Goal: Transaction & Acquisition: Download file/media

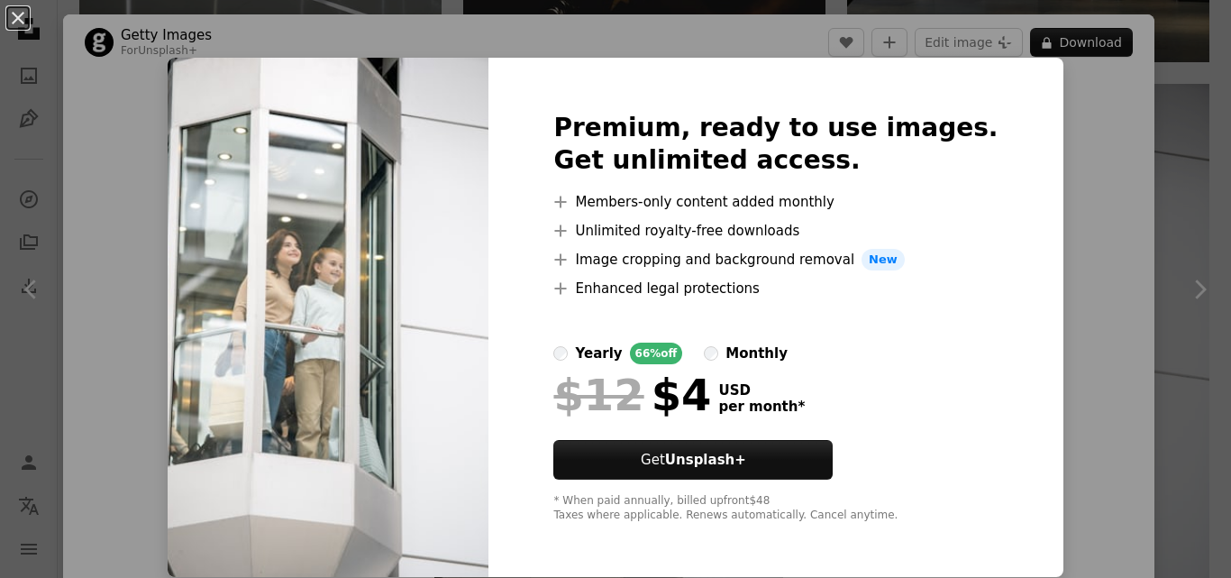
scroll to position [2974, 0]
click at [18, 21] on button "An X shape" at bounding box center [18, 18] width 22 height 22
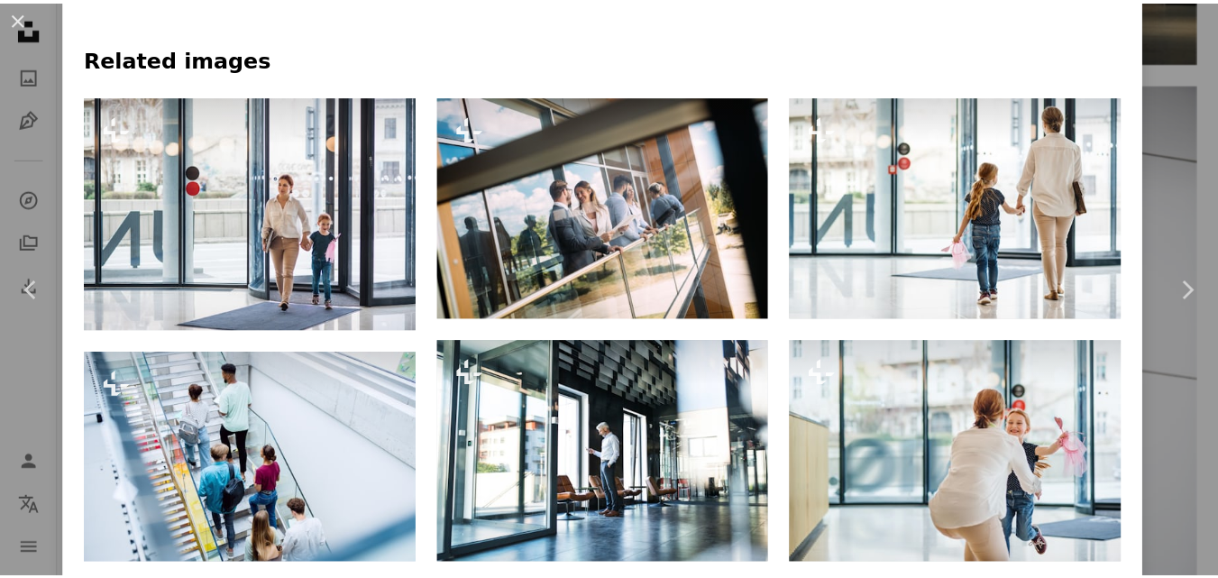
scroll to position [811, 0]
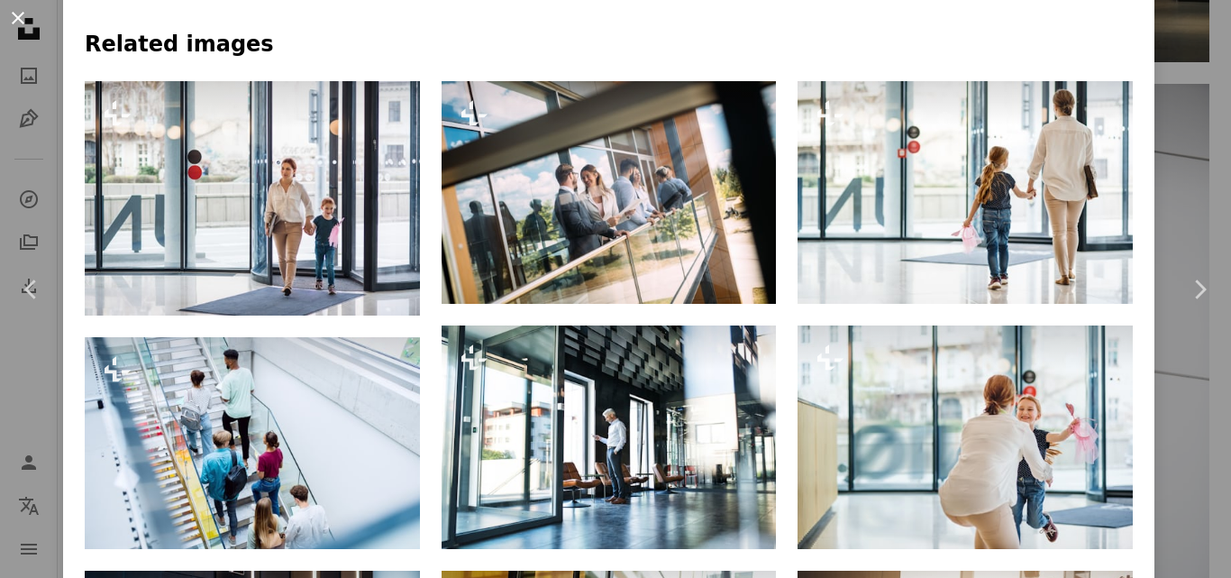
click at [18, 19] on button "An X shape" at bounding box center [18, 18] width 22 height 22
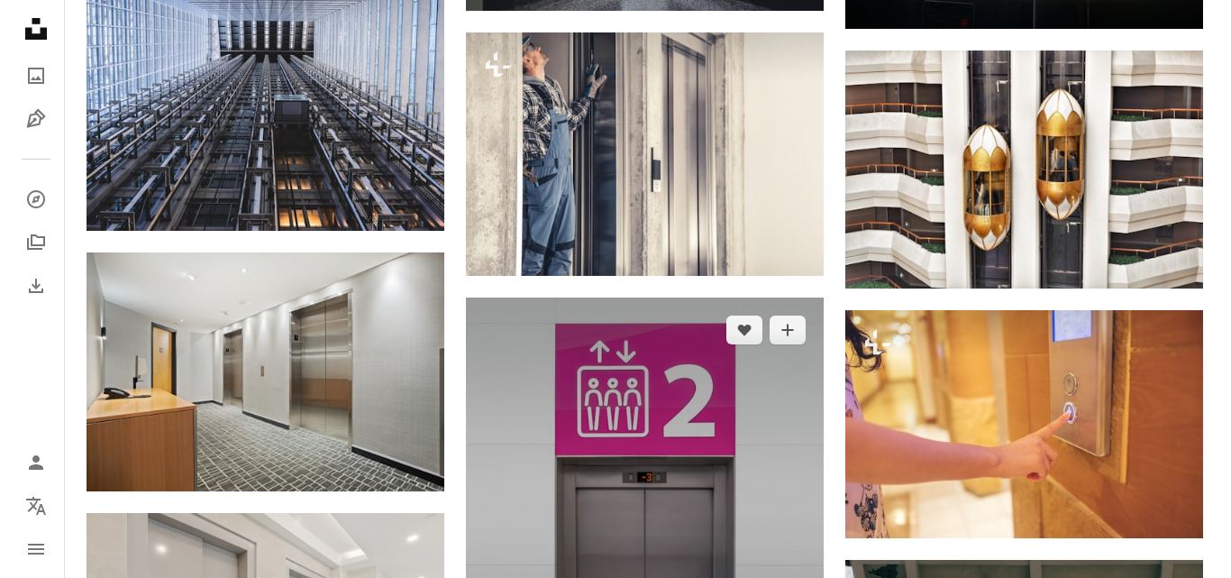
scroll to position [1713, 0]
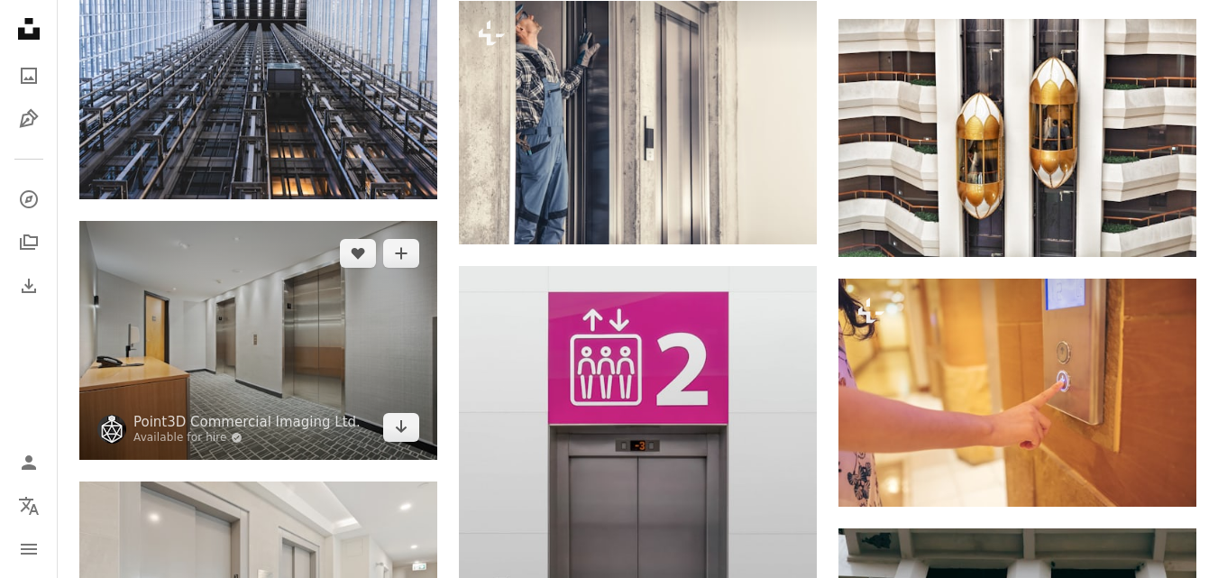
click at [291, 376] on img at bounding box center [258, 340] width 358 height 238
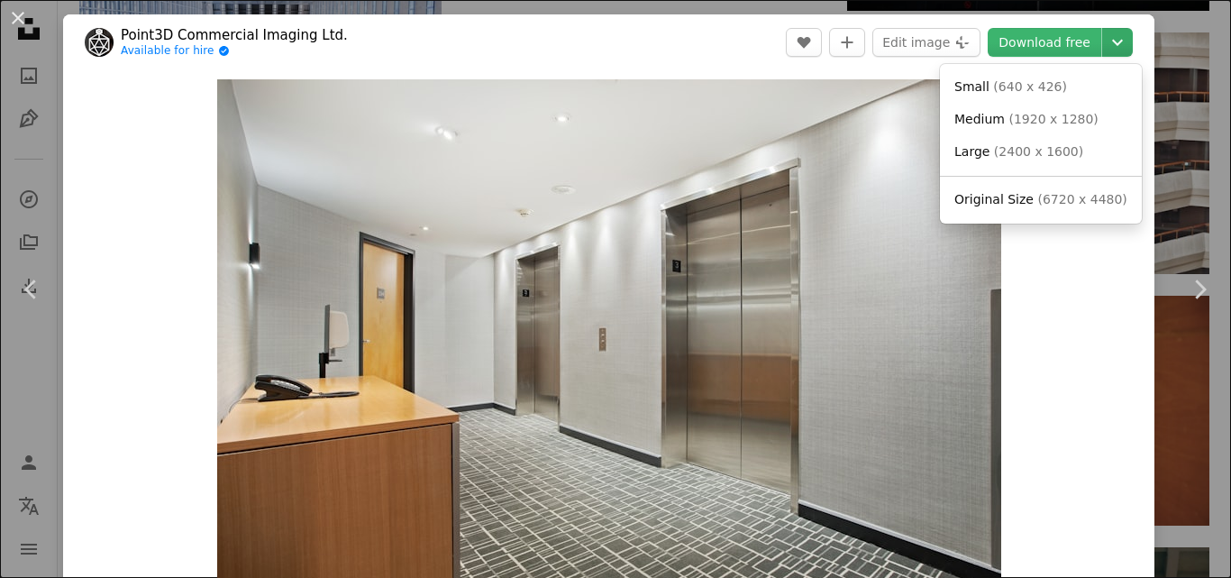
click at [1112, 41] on icon "Choose download size" at bounding box center [1117, 43] width 11 height 6
click at [1012, 147] on span "( 2400 x 1600 )" at bounding box center [1038, 151] width 89 height 14
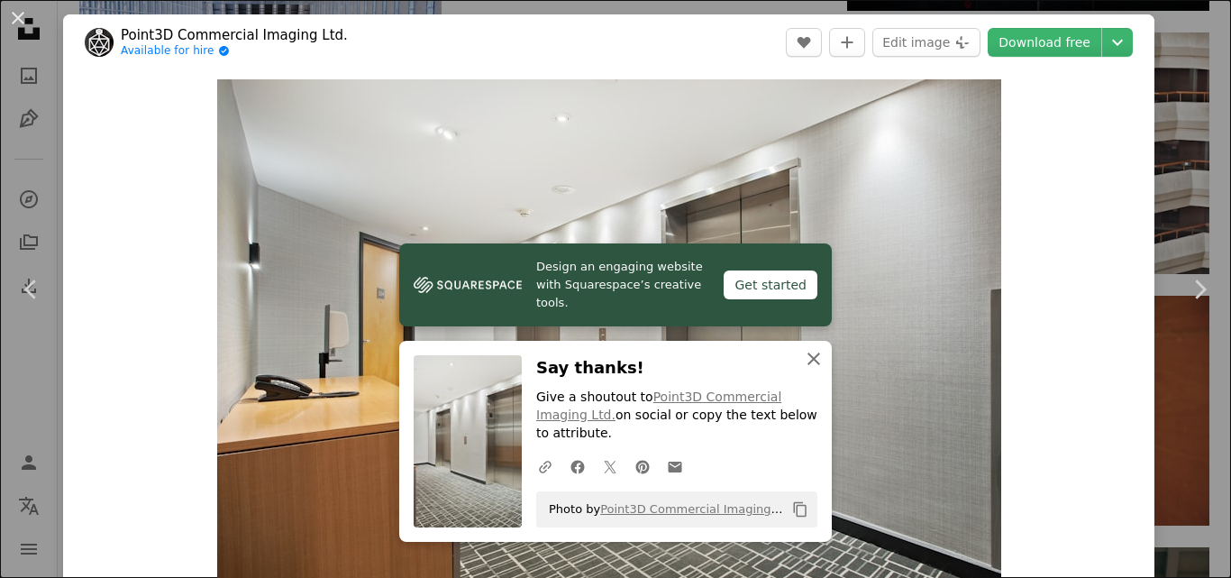
click at [803, 370] on icon "An X shape" at bounding box center [814, 359] width 22 height 22
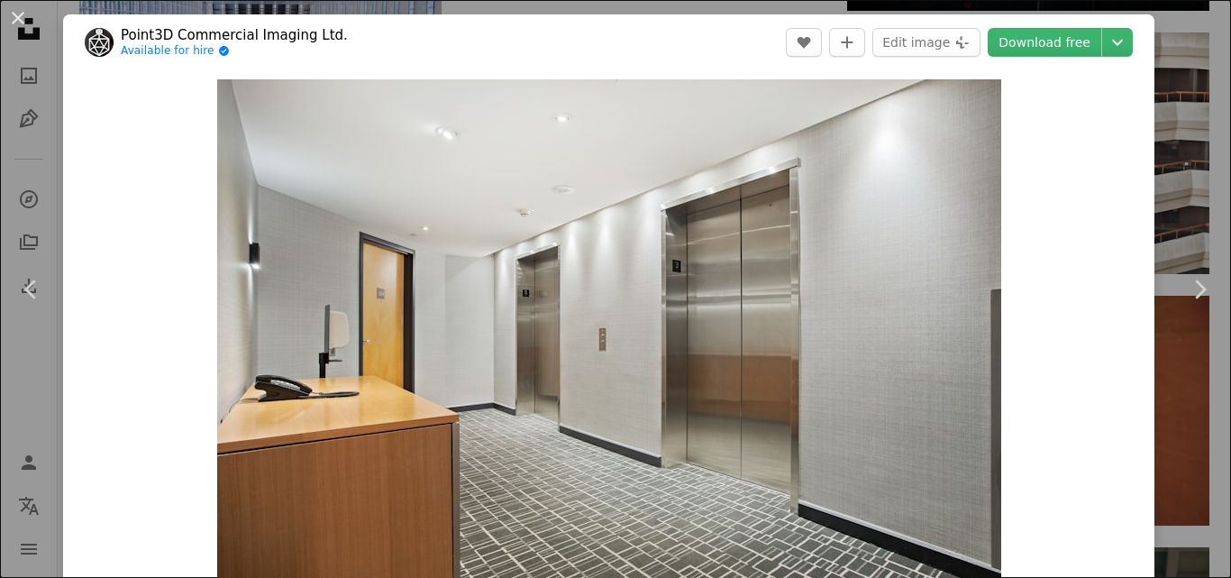
drag, startPoint x: 16, startPoint y: 11, endPoint x: 46, endPoint y: 21, distance: 31.4
click at [16, 11] on button "An X shape" at bounding box center [18, 18] width 22 height 22
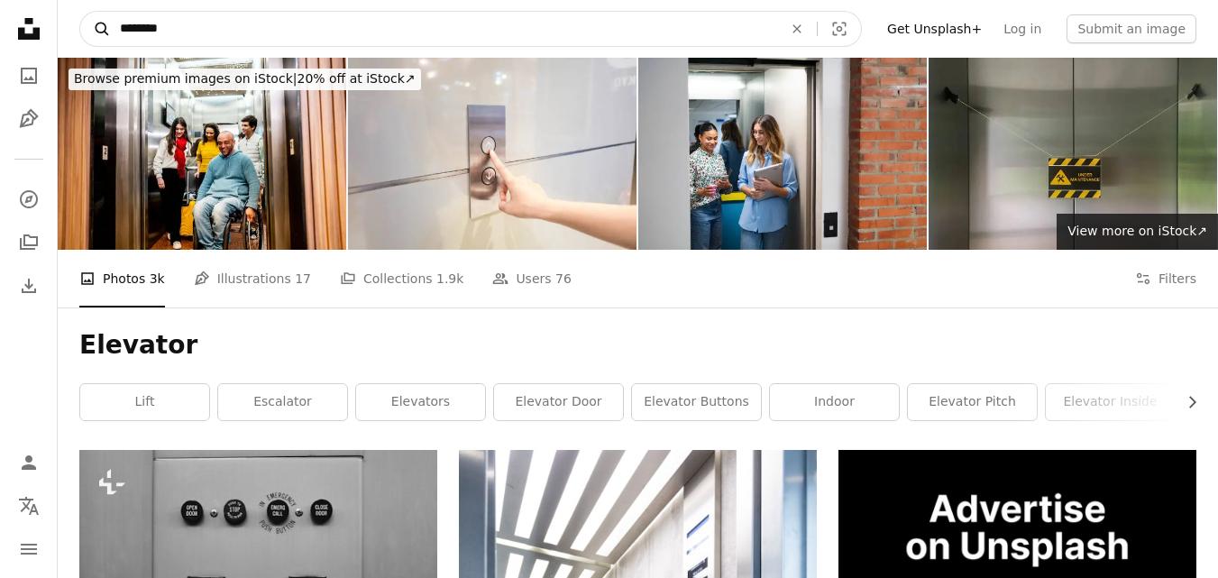
drag, startPoint x: 175, startPoint y: 35, endPoint x: 102, endPoint y: 35, distance: 73.0
click at [102, 35] on form "A magnifying glass ******** An X shape Visual search" at bounding box center [470, 29] width 782 height 36
type input "**********"
click button "A magnifying glass" at bounding box center [95, 29] width 31 height 34
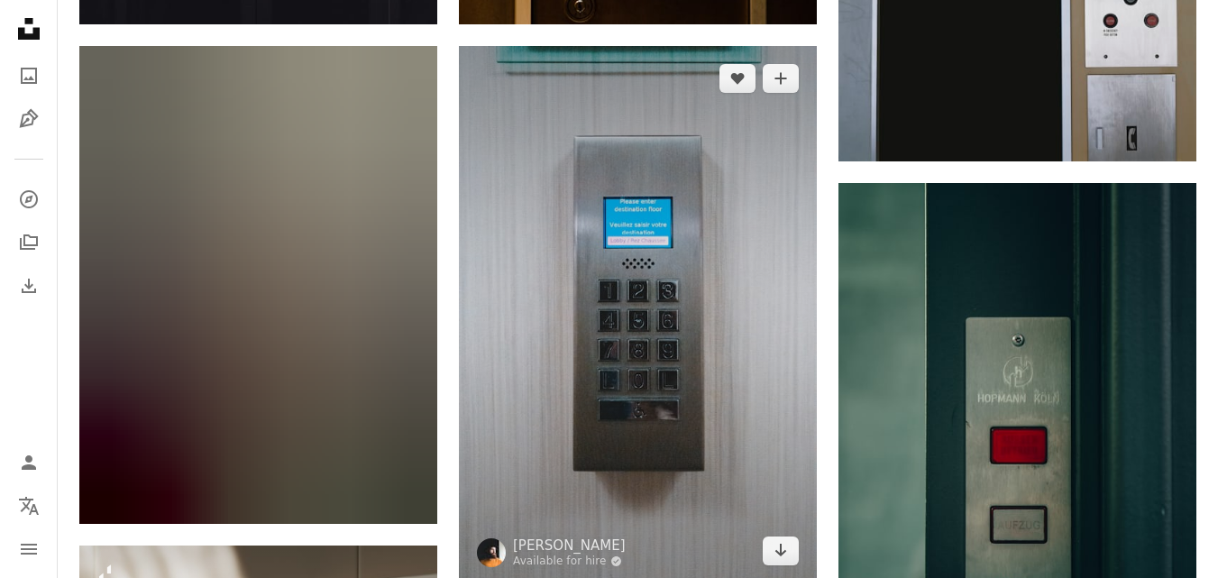
scroll to position [1262, 0]
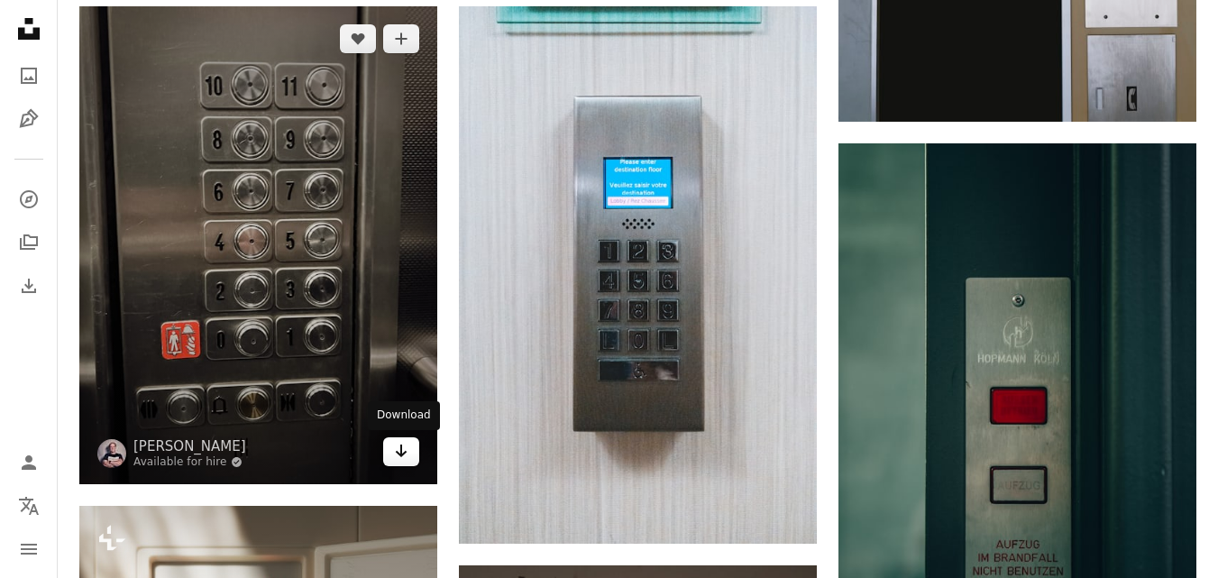
click at [397, 449] on icon "Arrow pointing down" at bounding box center [401, 451] width 14 height 22
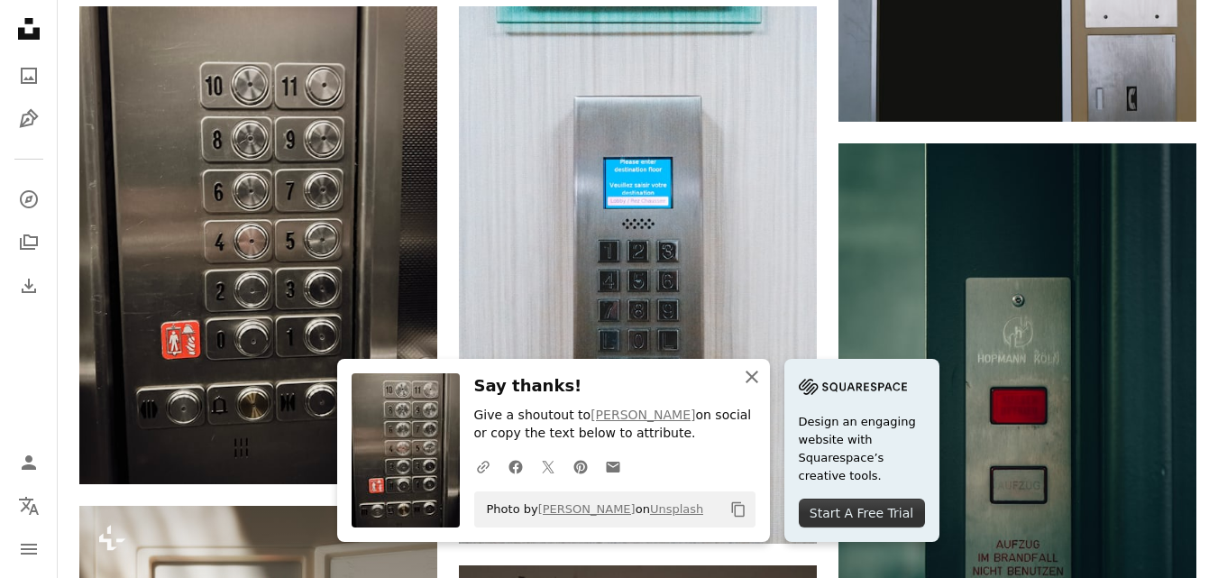
click at [750, 384] on icon "An X shape" at bounding box center [752, 377] width 22 height 22
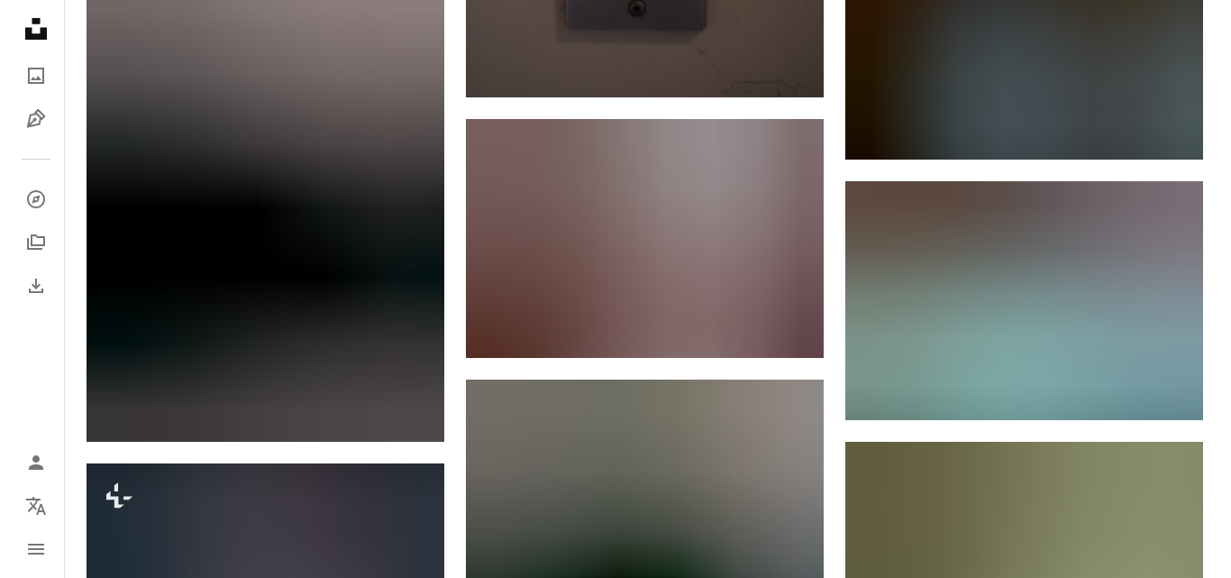
scroll to position [2253, 0]
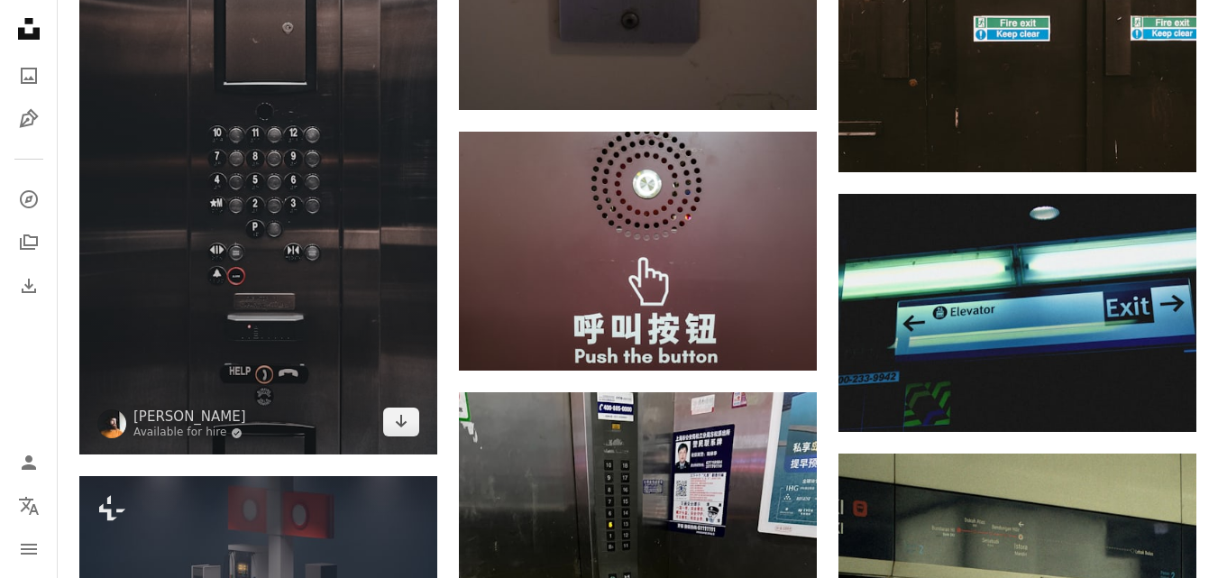
click at [245, 220] on img at bounding box center [258, 186] width 358 height 537
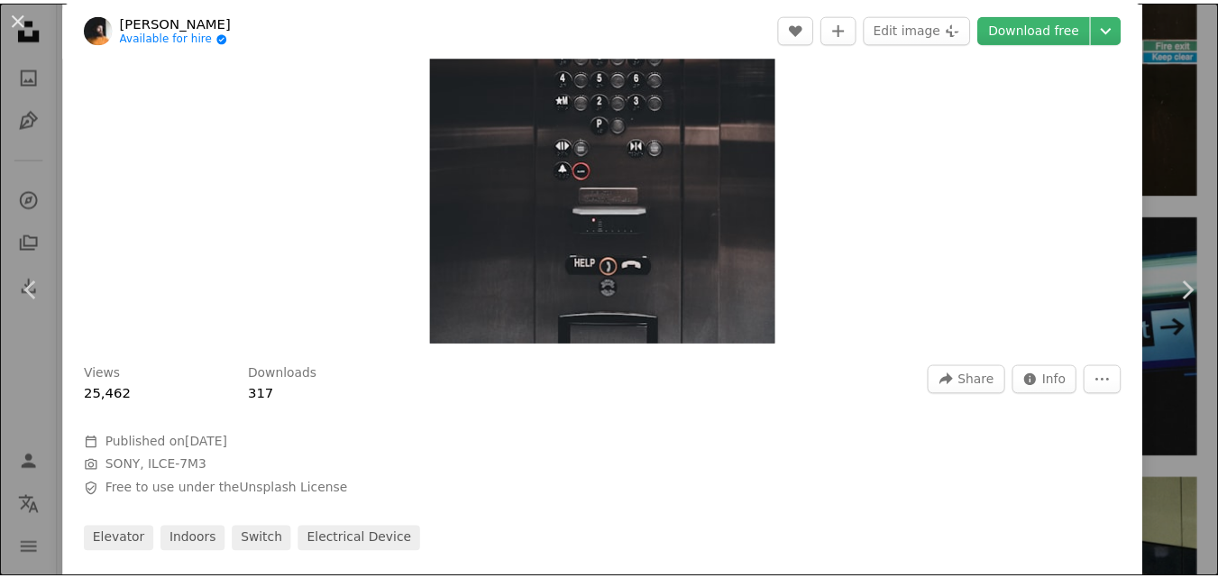
scroll to position [270, 0]
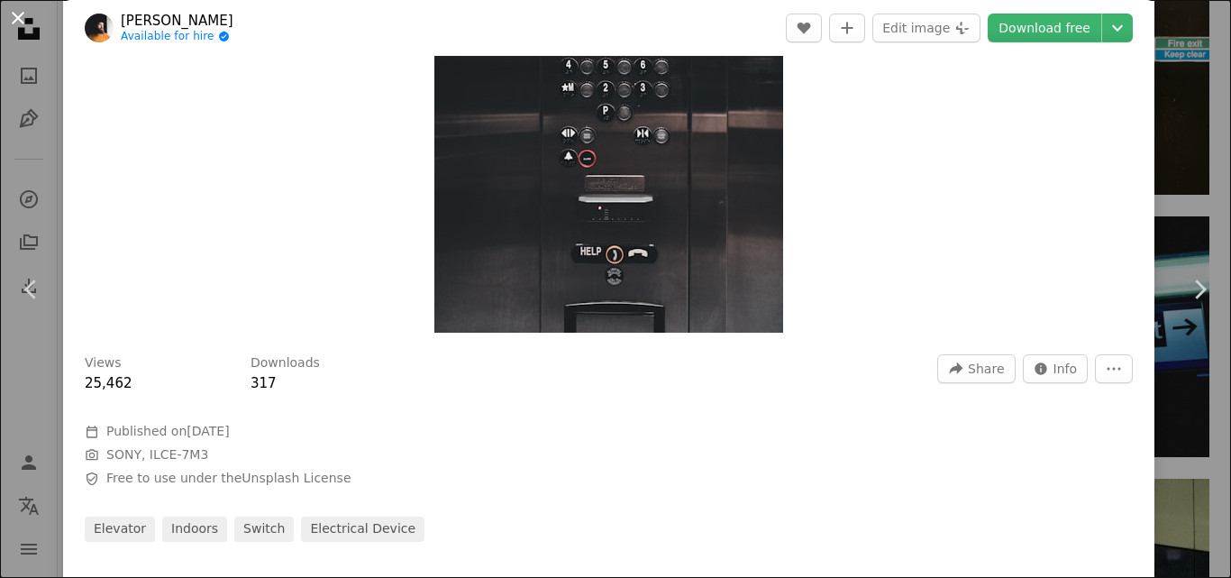
click at [18, 21] on button "An X shape" at bounding box center [18, 18] width 22 height 22
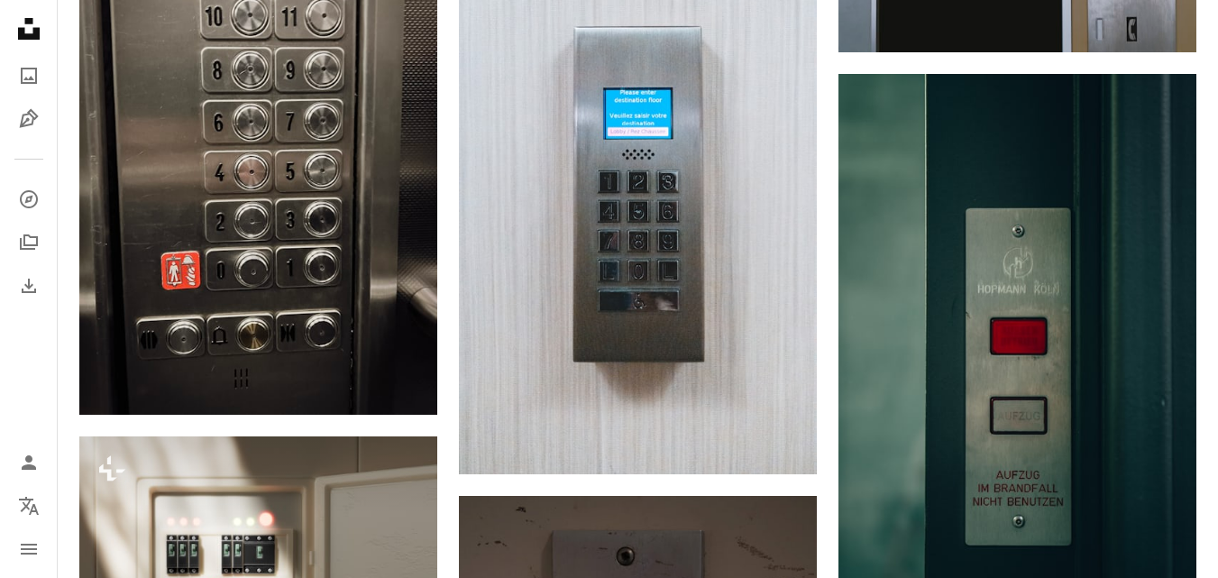
scroll to position [1301, 0]
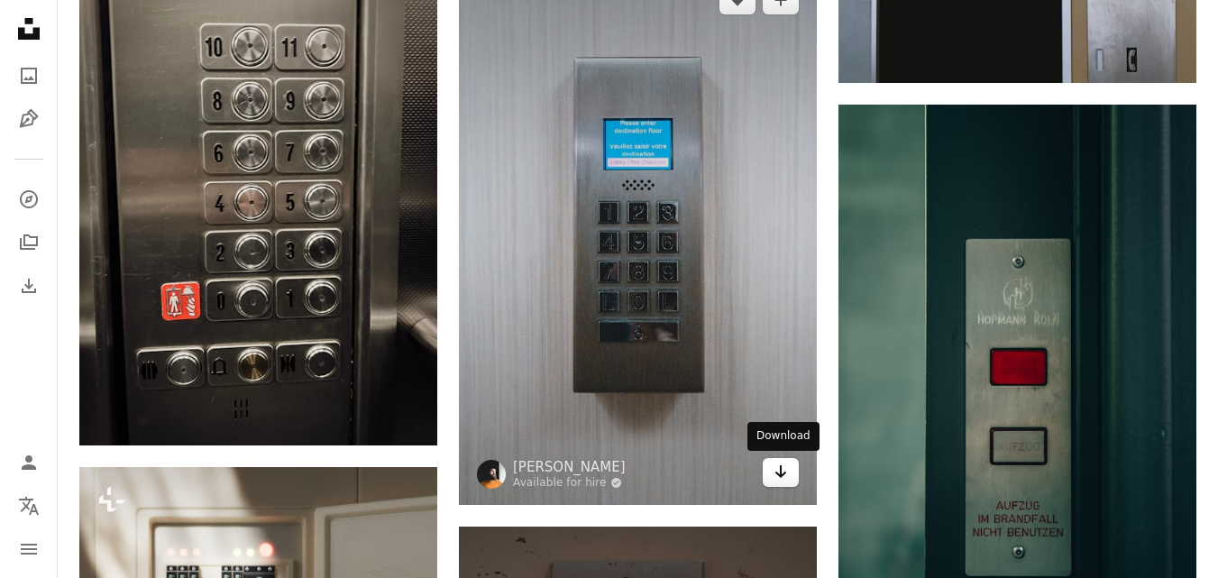
click at [774, 475] on icon "Arrow pointing down" at bounding box center [780, 472] width 14 height 22
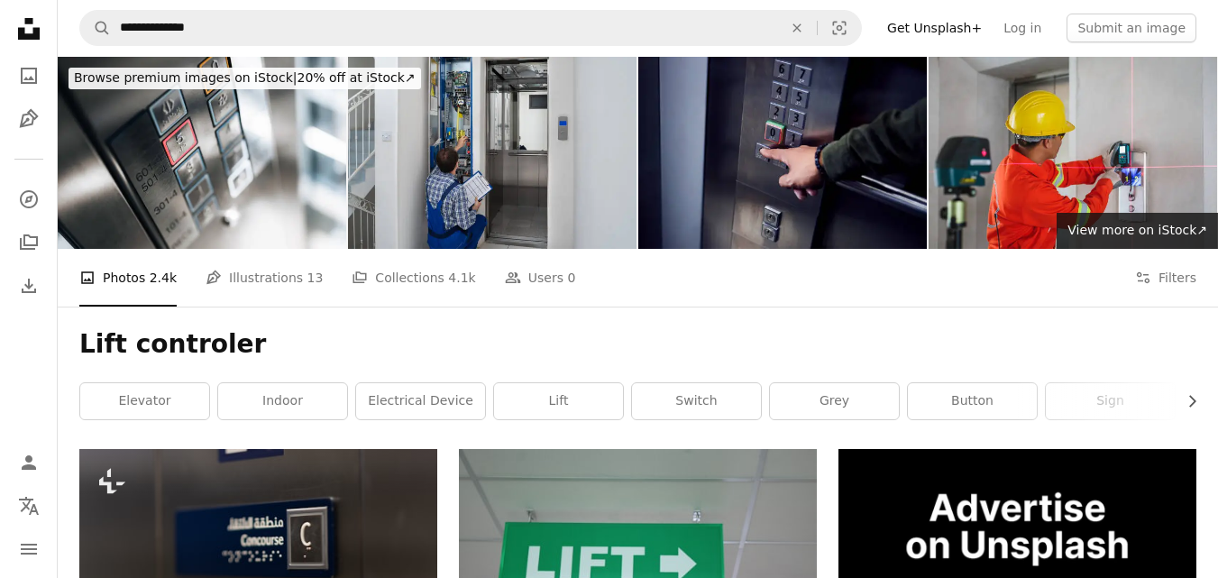
scroll to position [0, 0]
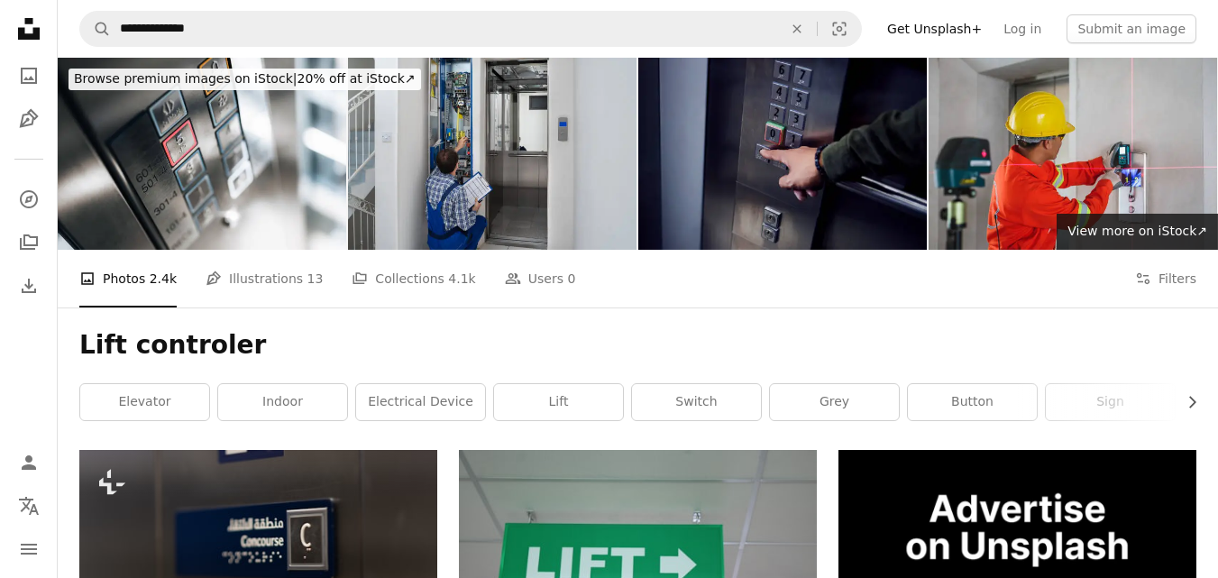
click at [790, 151] on img at bounding box center [782, 154] width 288 height 192
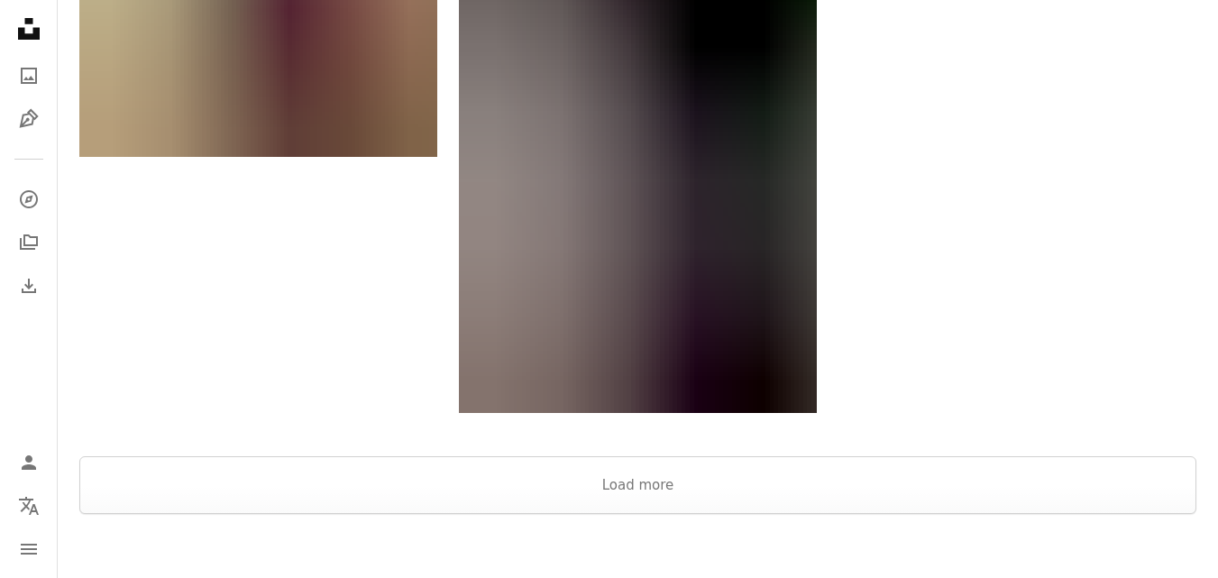
scroll to position [3515, 0]
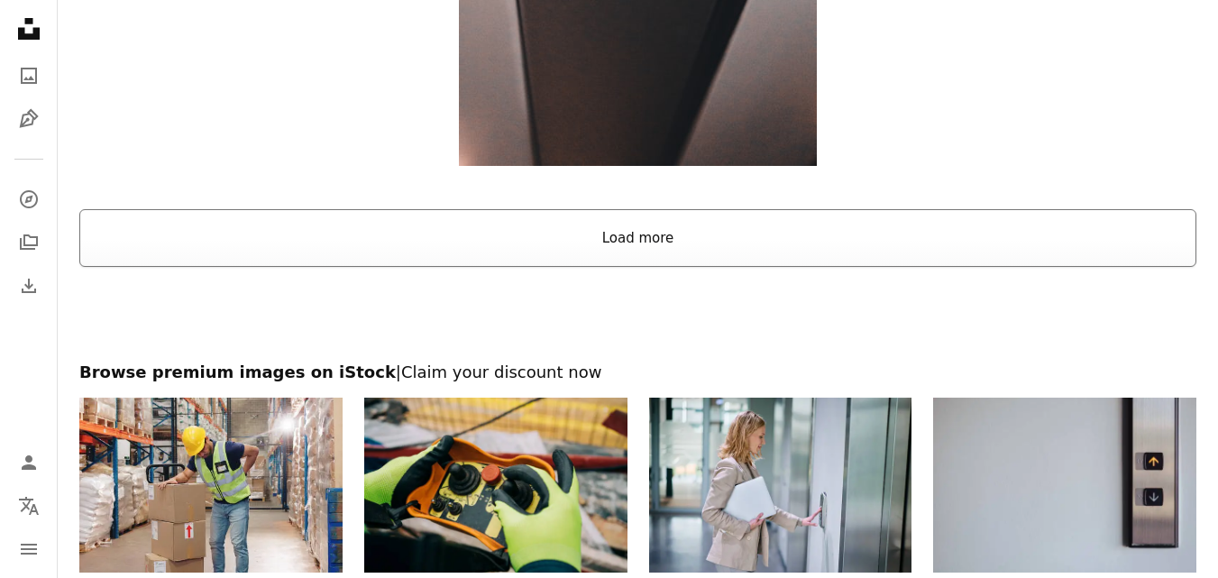
click at [658, 250] on button "Load more" at bounding box center [637, 238] width 1117 height 58
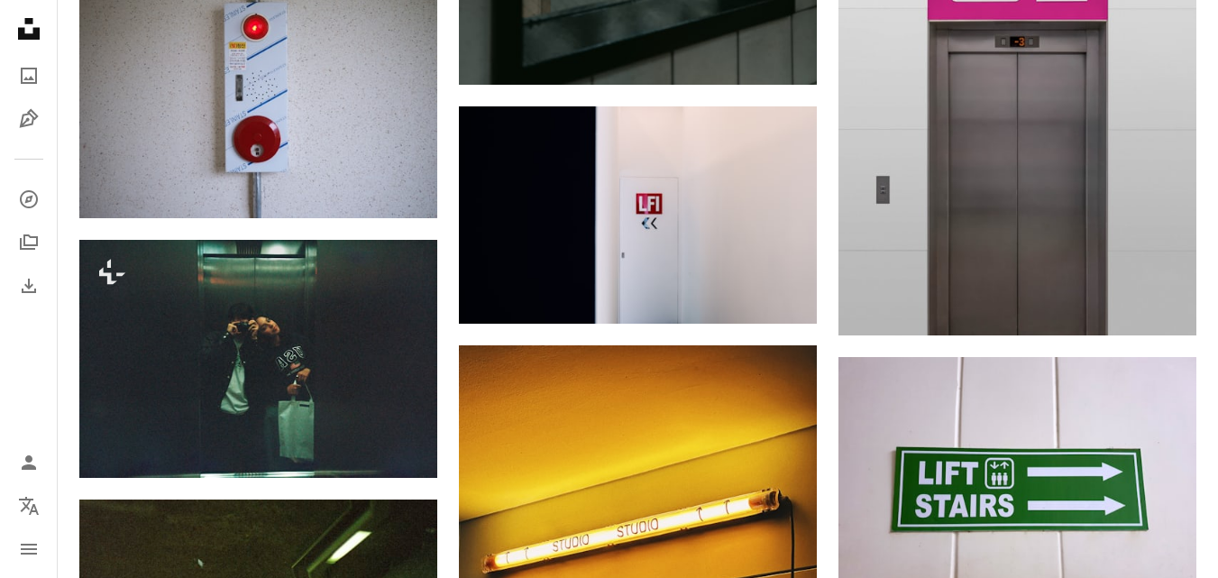
scroll to position [7301, 0]
